Goal: Navigation & Orientation: Understand site structure

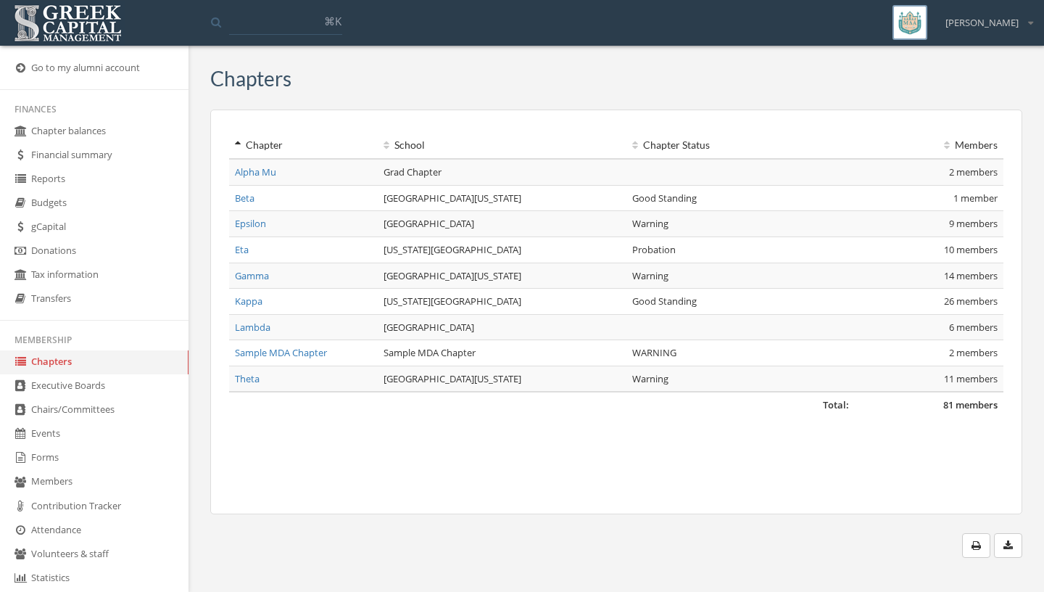
click at [153, 490] on link "Members" at bounding box center [94, 482] width 189 height 24
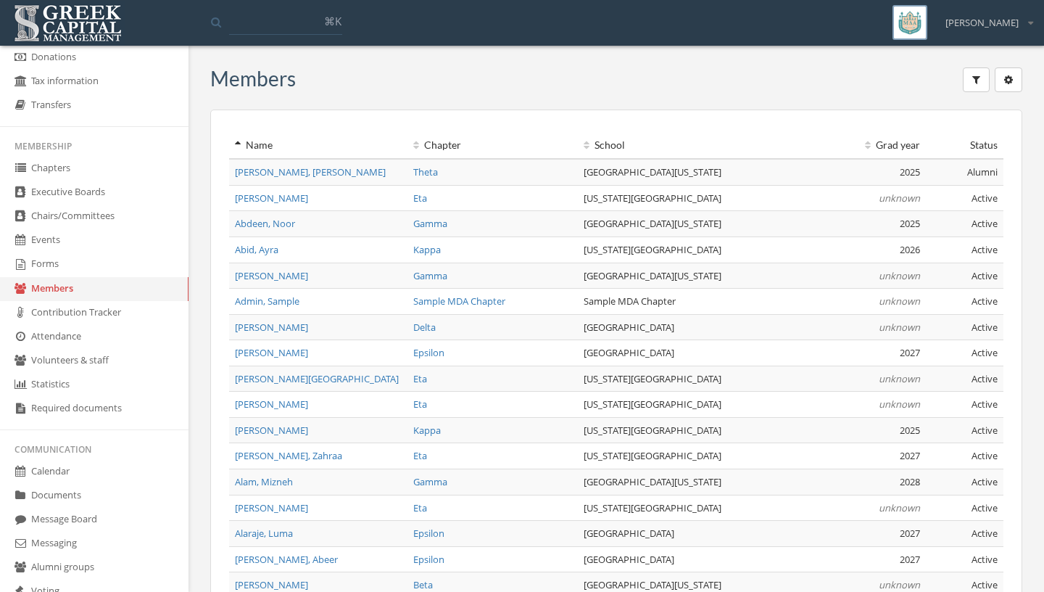
scroll to position [196, 0]
click at [102, 518] on link "Message Board" at bounding box center [94, 517] width 189 height 24
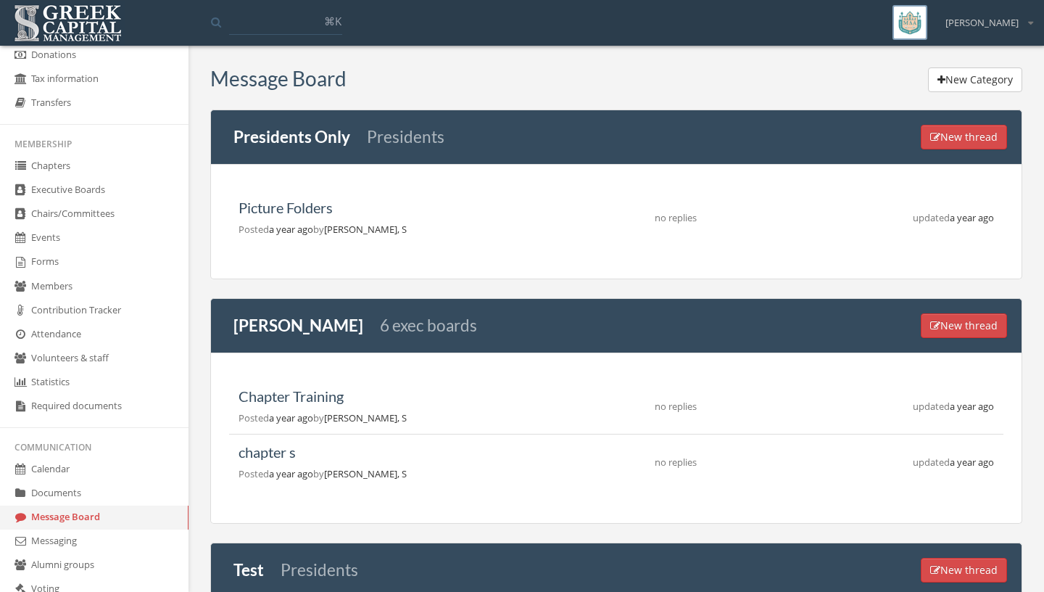
click at [78, 494] on link "Documents" at bounding box center [94, 493] width 189 height 24
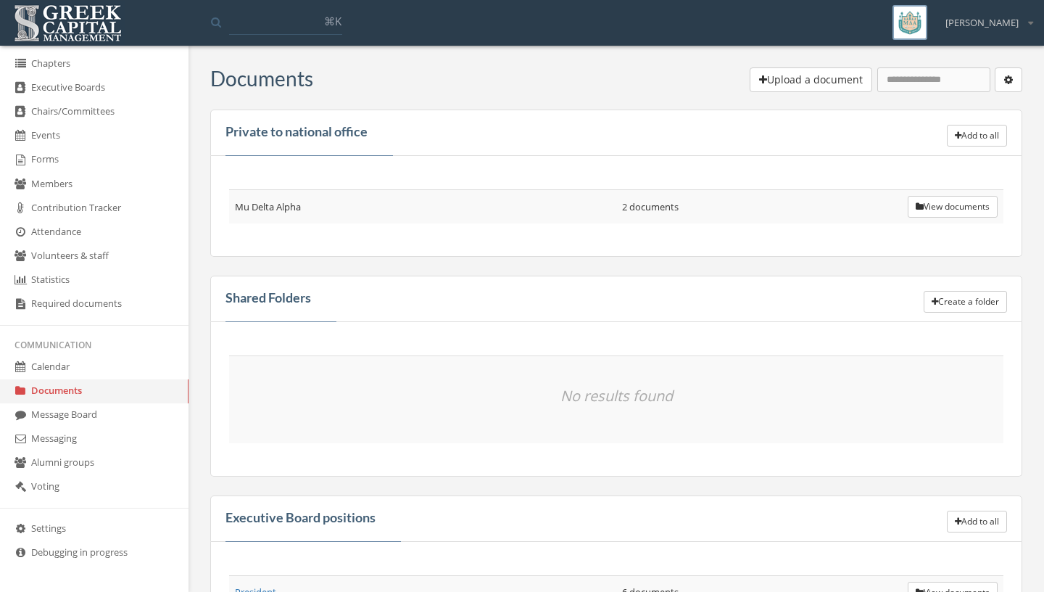
scroll to position [309, 0]
click at [94, 410] on link "Message Board" at bounding box center [94, 415] width 189 height 24
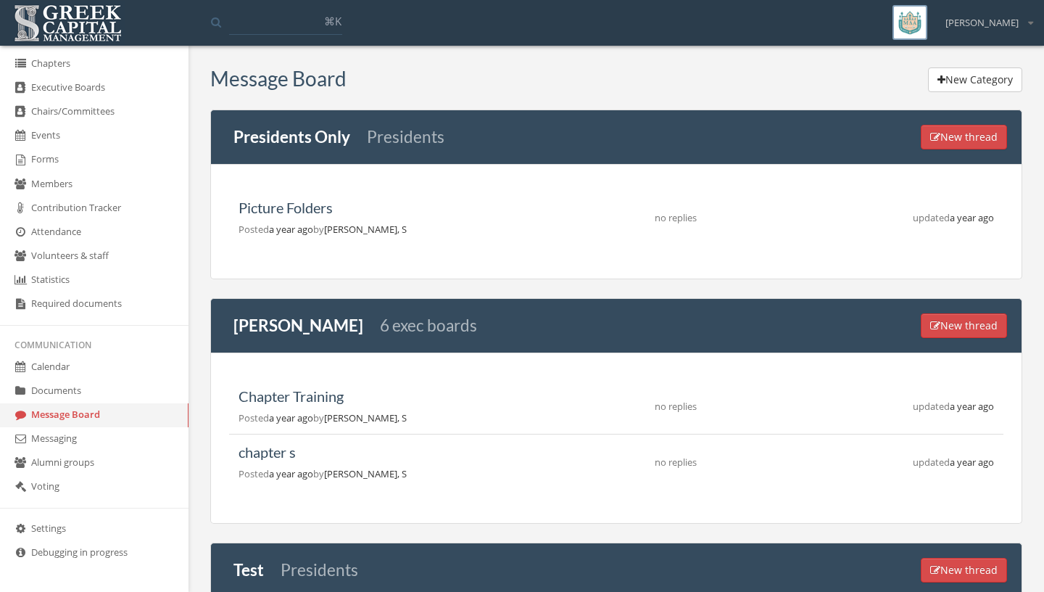
click at [85, 437] on link "Messaging" at bounding box center [94, 439] width 189 height 24
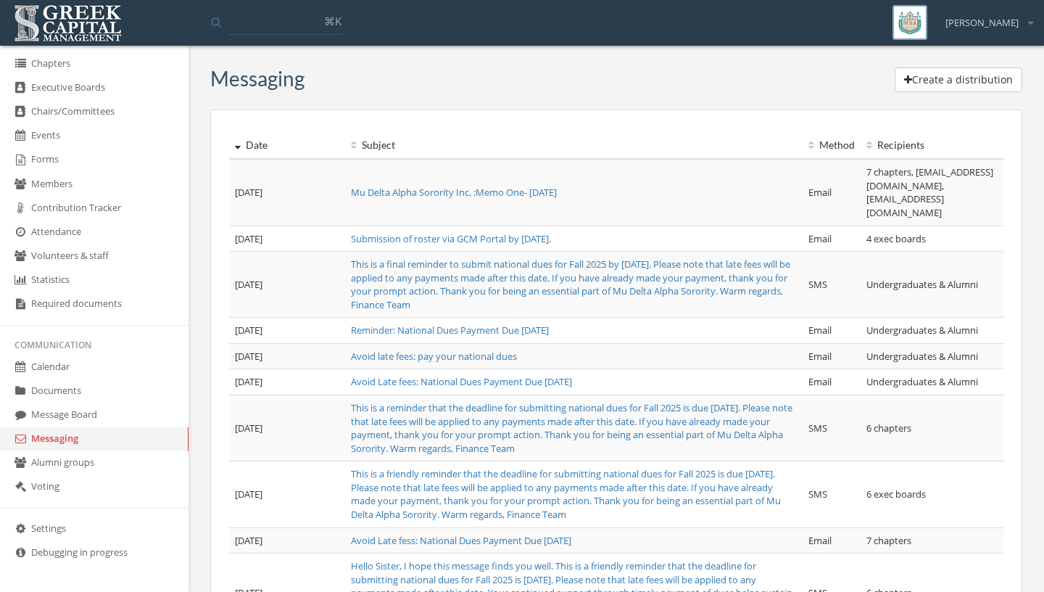
click at [78, 374] on link "Calendar" at bounding box center [94, 367] width 189 height 24
